Goal: Information Seeking & Learning: Find specific fact

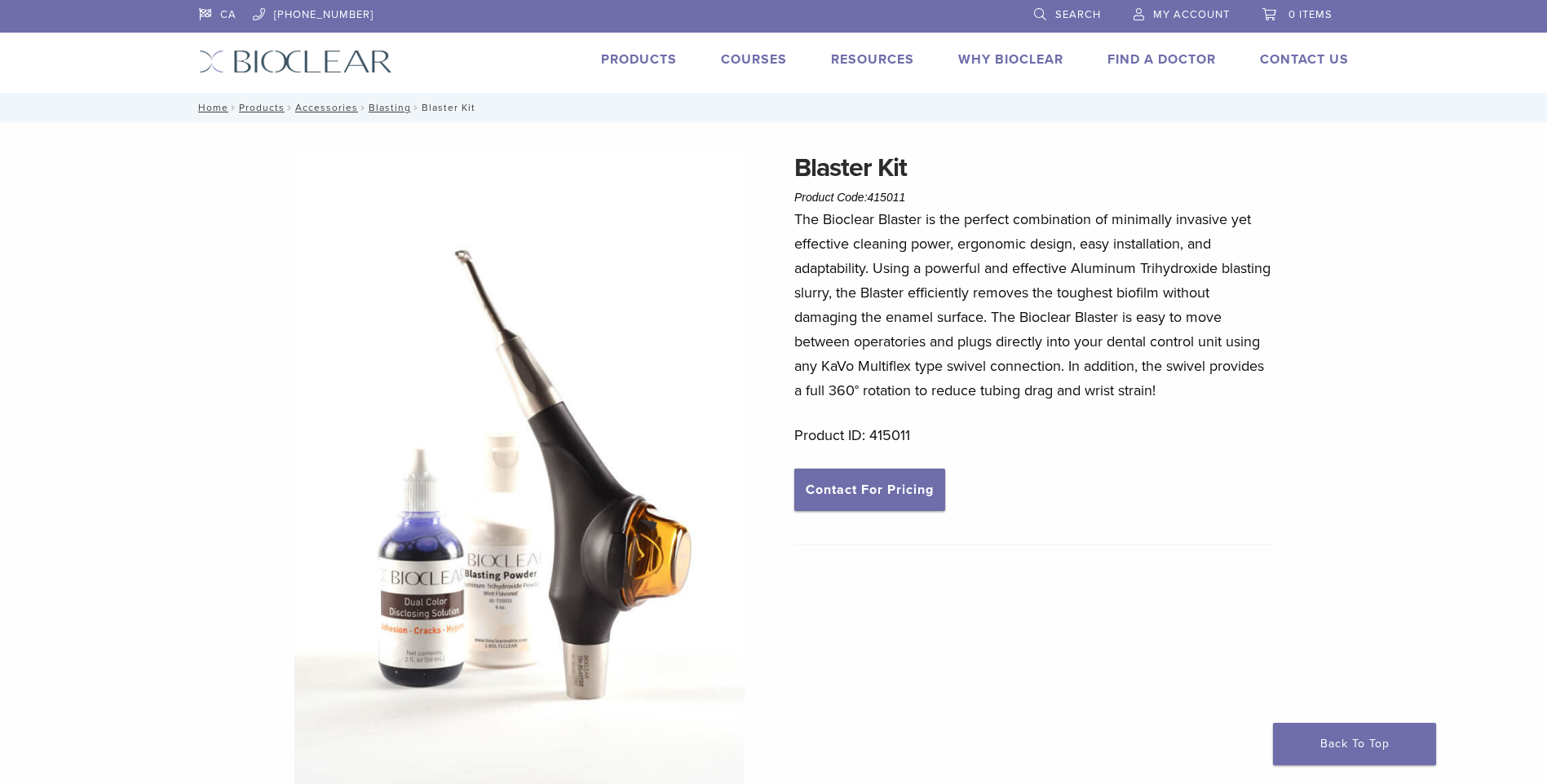
click at [1077, 10] on span "Search" at bounding box center [1078, 14] width 45 height 13
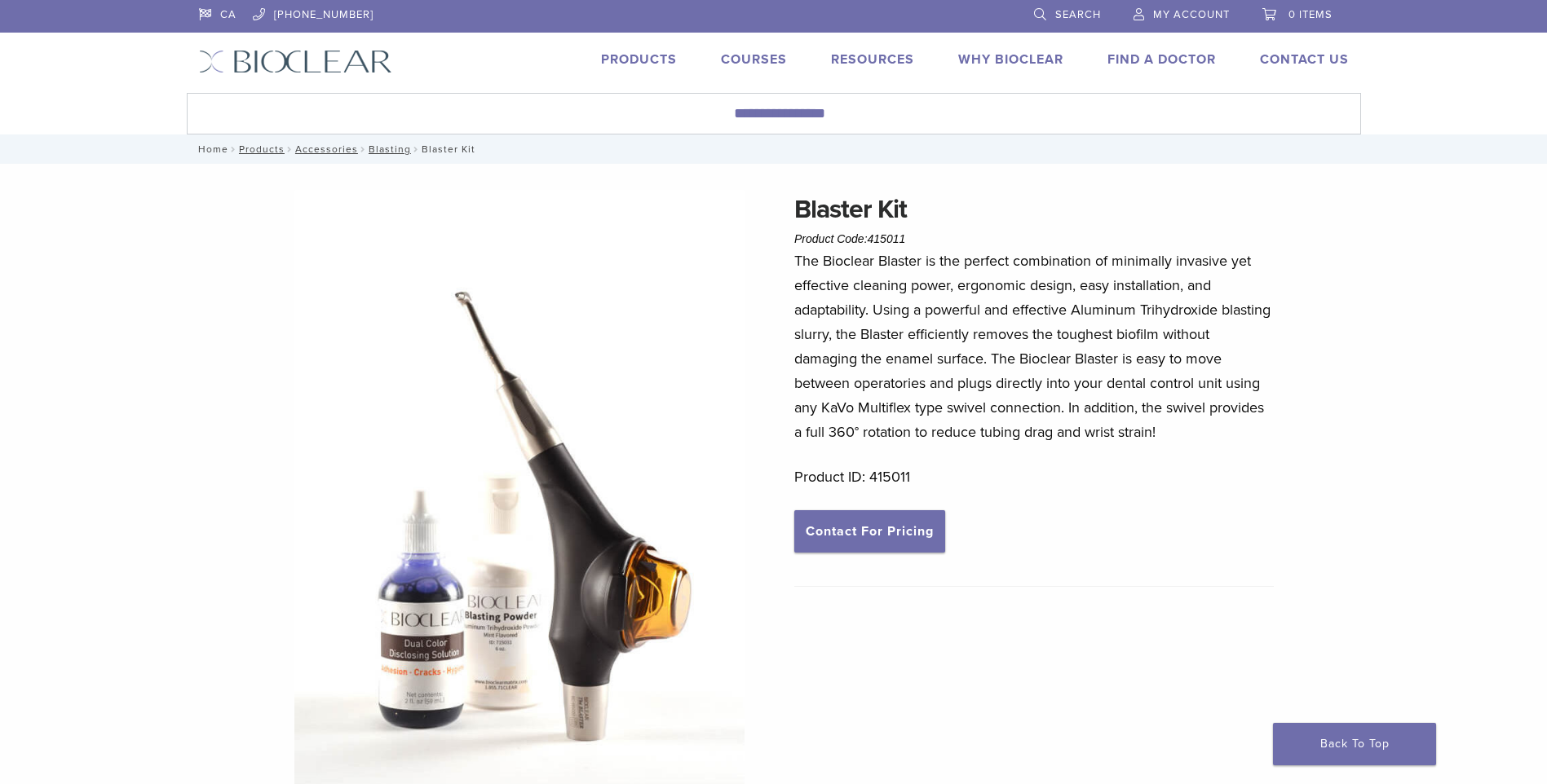
click at [210, 149] on link "Home" at bounding box center [211, 149] width 35 height 11
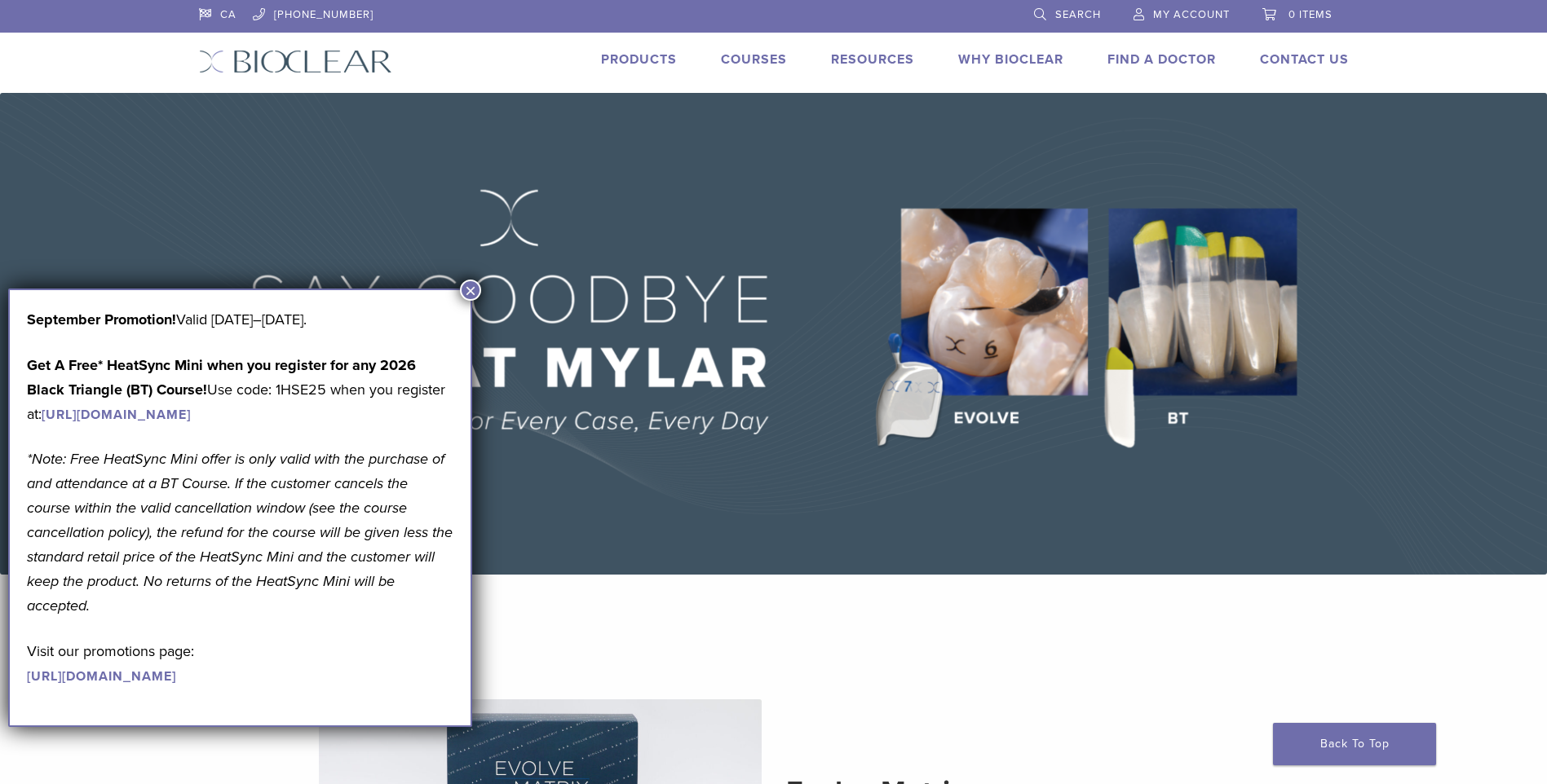
click at [812, 154] on img at bounding box center [773, 333] width 1547 height 482
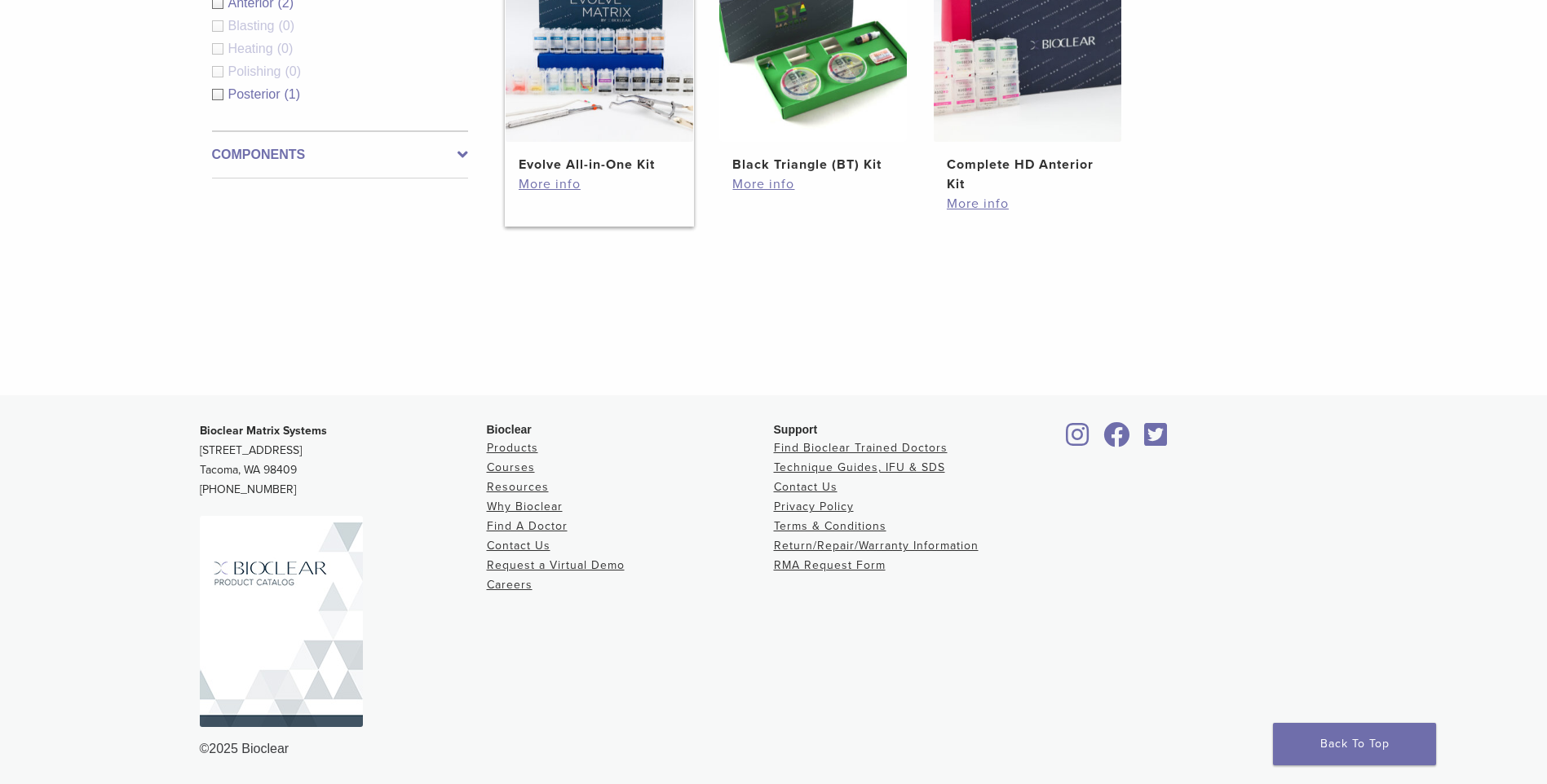
scroll to position [712, 0]
click at [912, 545] on link "Return/Repair/Warranty Information" at bounding box center [876, 545] width 205 height 14
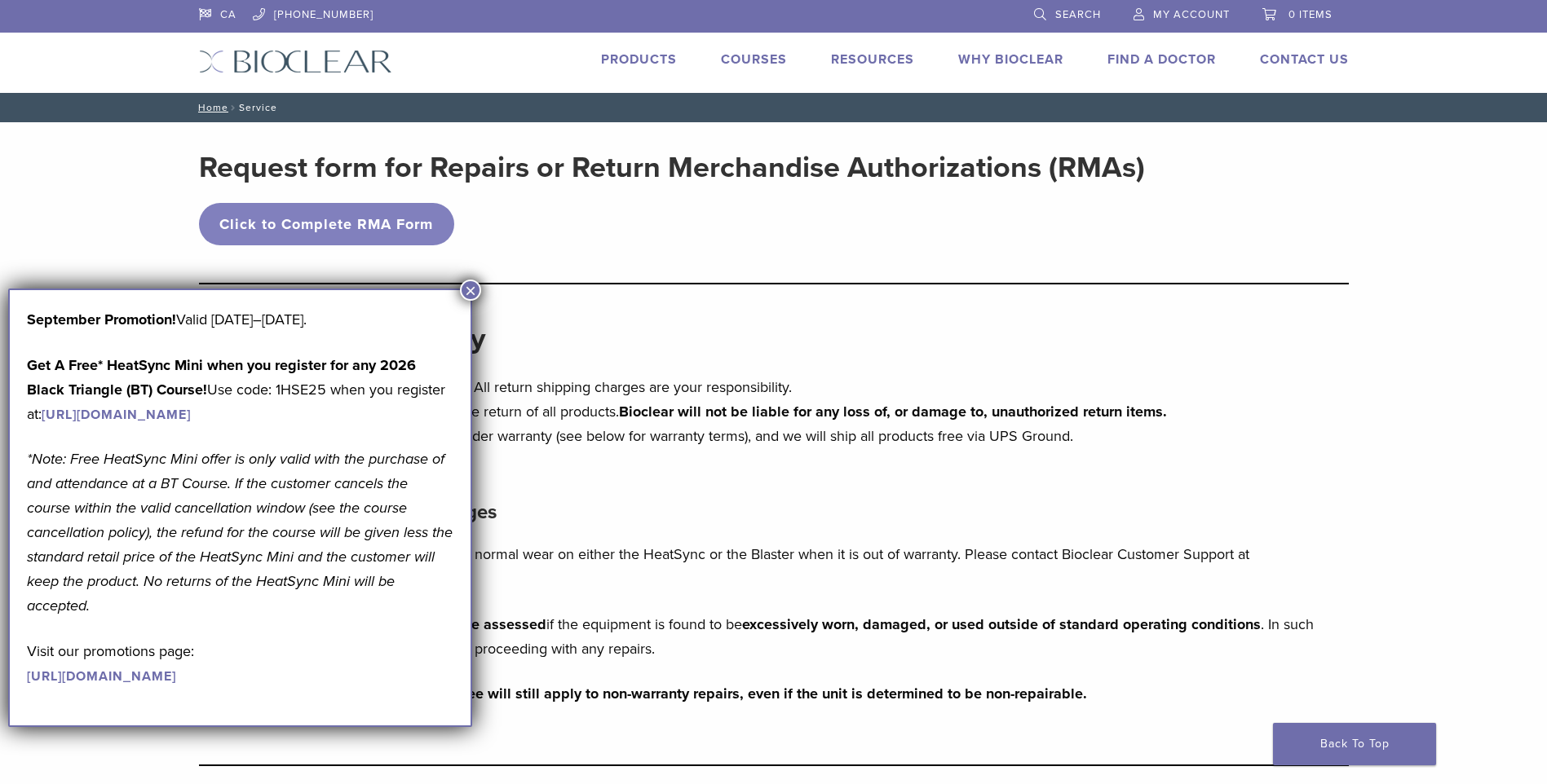
click at [470, 284] on button "×" at bounding box center [470, 290] width 21 height 21
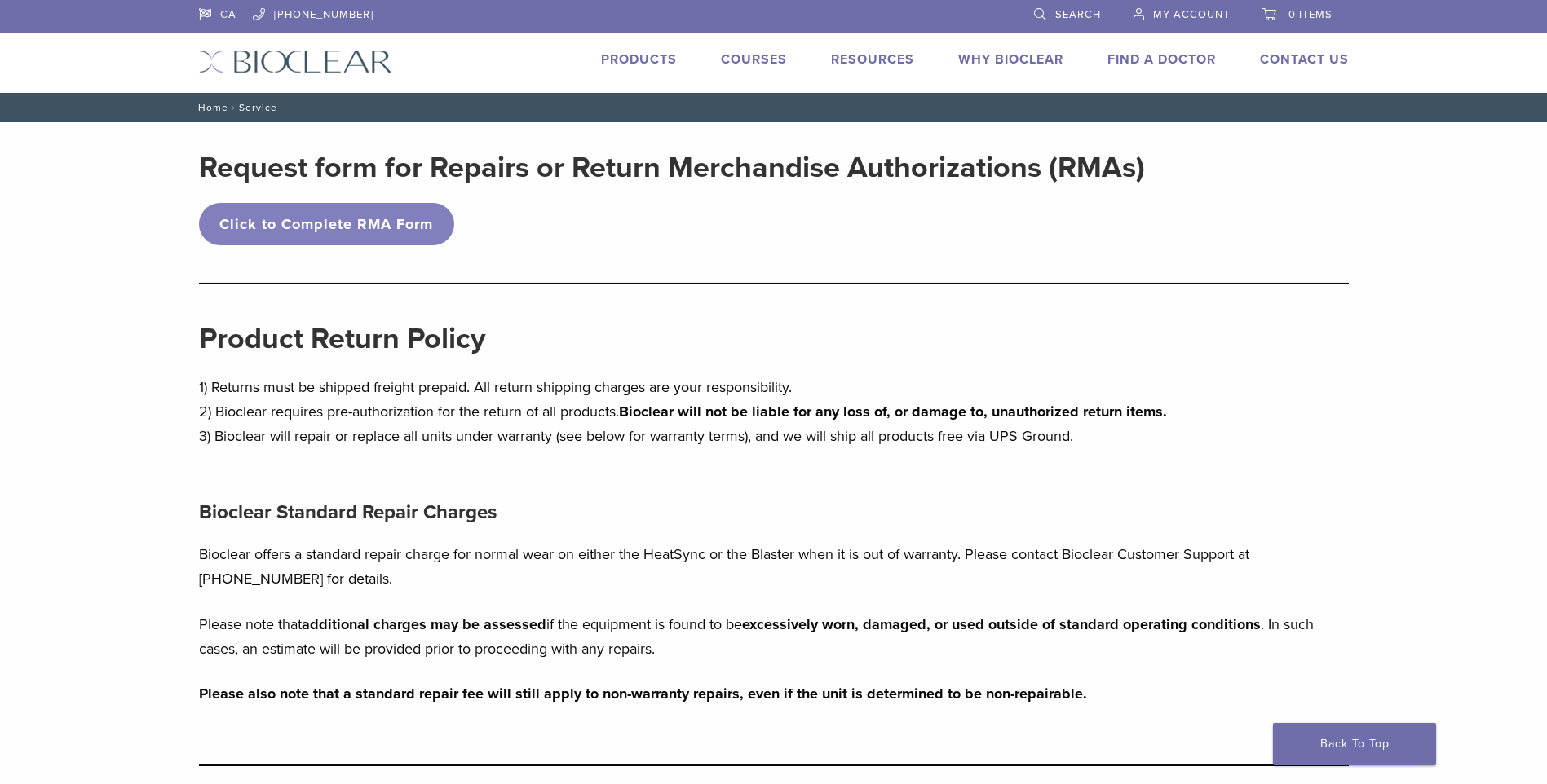
click at [1056, 10] on span "Search" at bounding box center [1078, 14] width 45 height 13
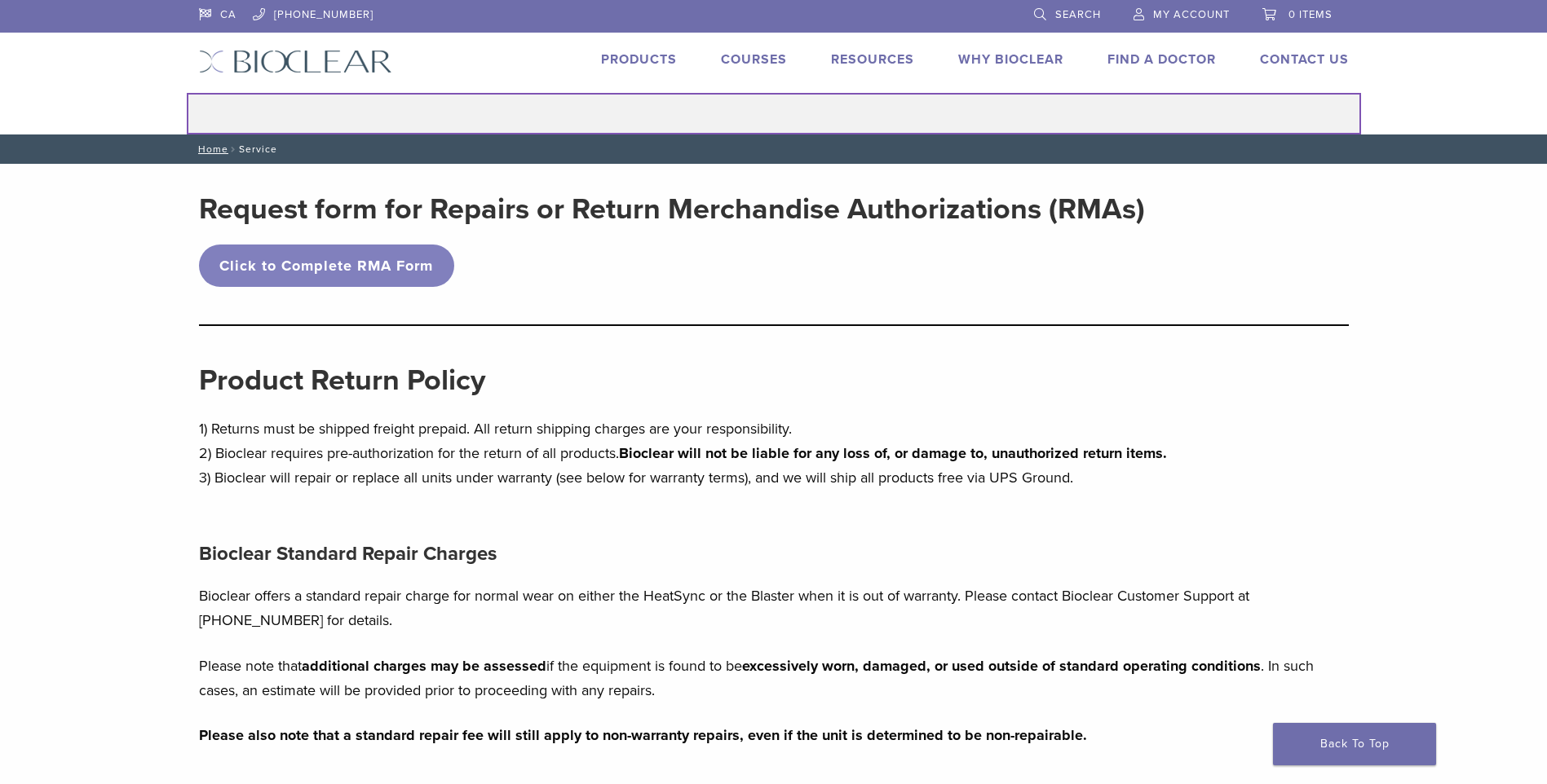
click at [849, 114] on input "Search for:" at bounding box center [774, 114] width 1174 height 42
type input "**********"
click at [186, 92] on button "Search" at bounding box center [186, 92] width 1 height 1
click at [885, 108] on input "**********" at bounding box center [774, 114] width 1174 height 42
